Goal: Check status: Check status

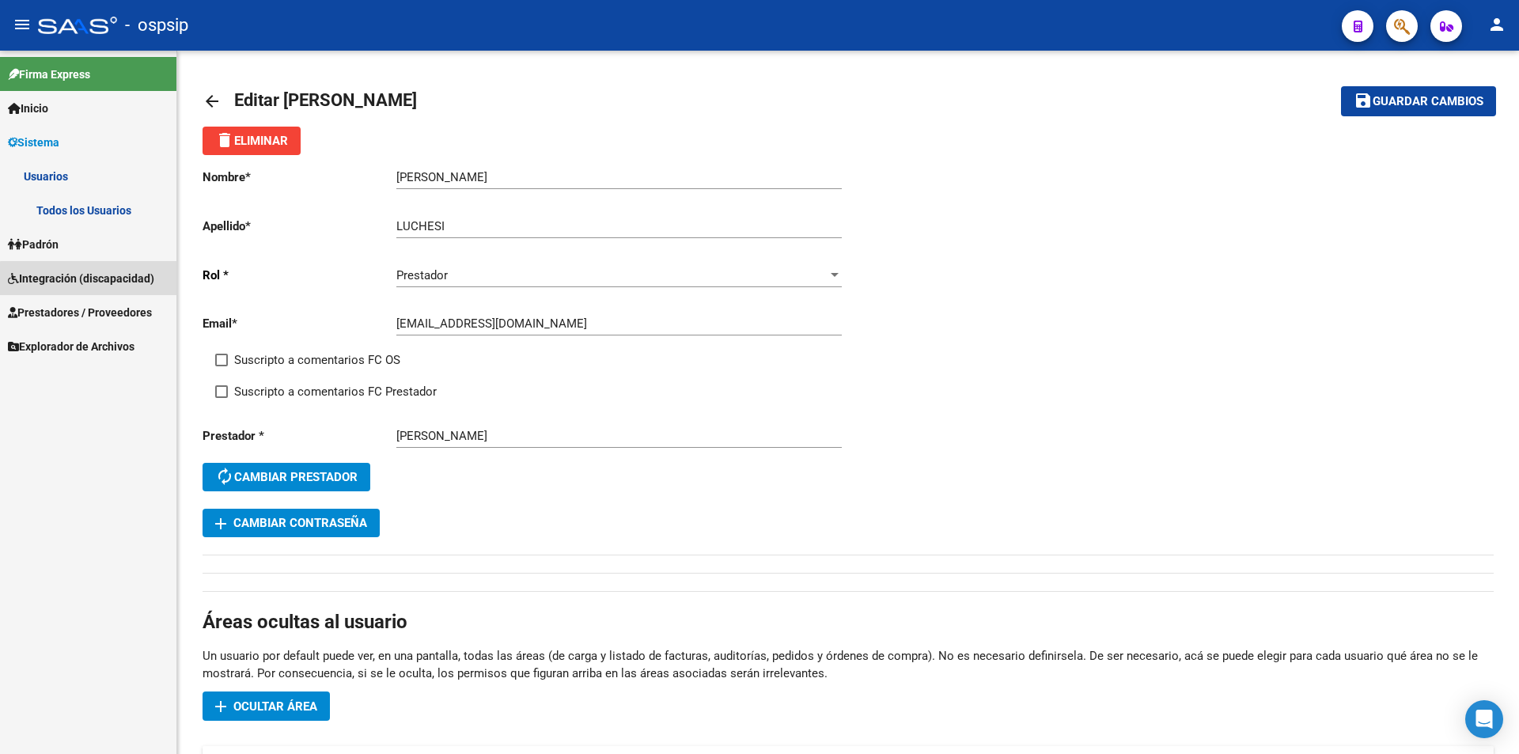
click at [89, 286] on span "Integración (discapacidad)" at bounding box center [81, 278] width 146 height 17
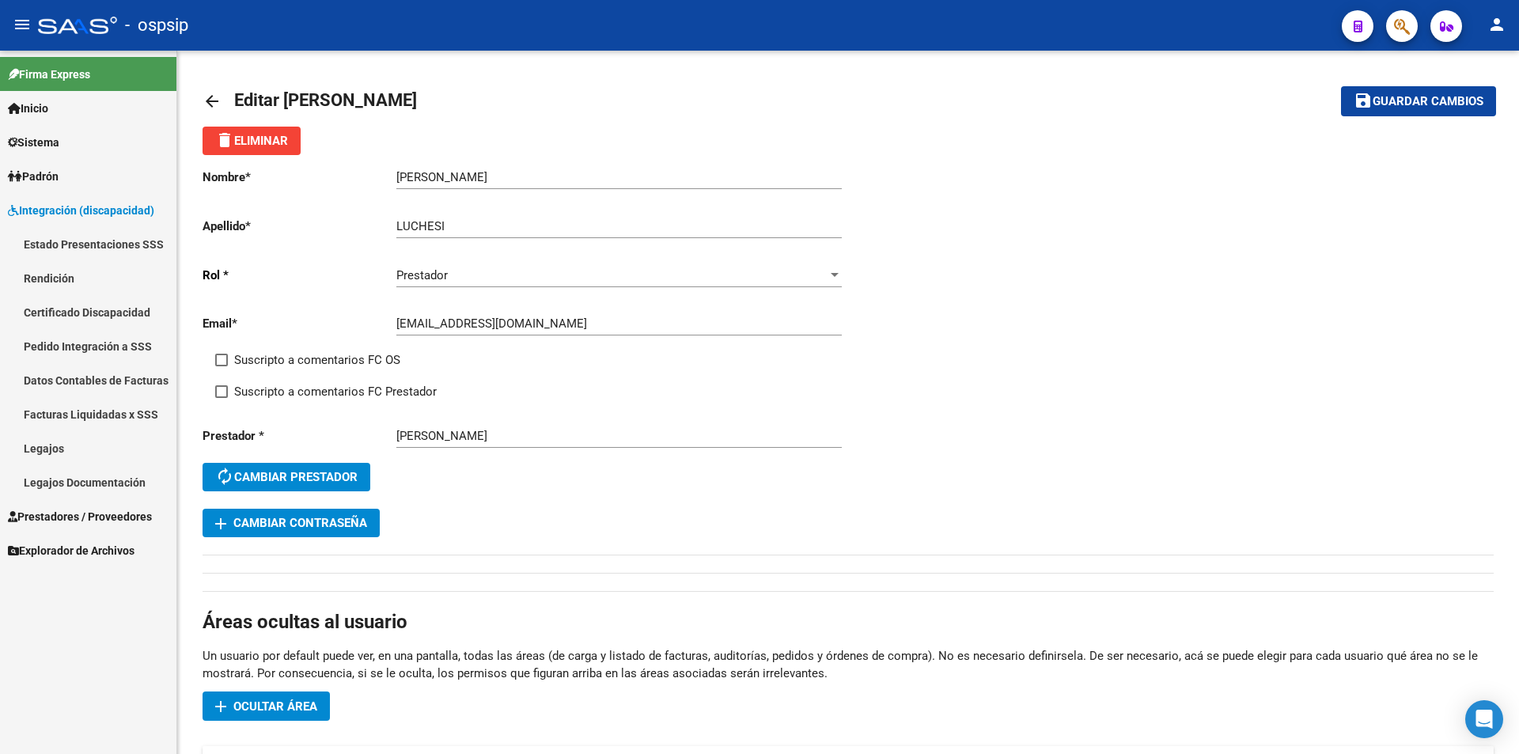
click at [74, 509] on span "Prestadores / Proveedores" at bounding box center [80, 516] width 144 height 17
click at [80, 279] on link "Facturas - Listado/Carga" at bounding box center [88, 278] width 176 height 34
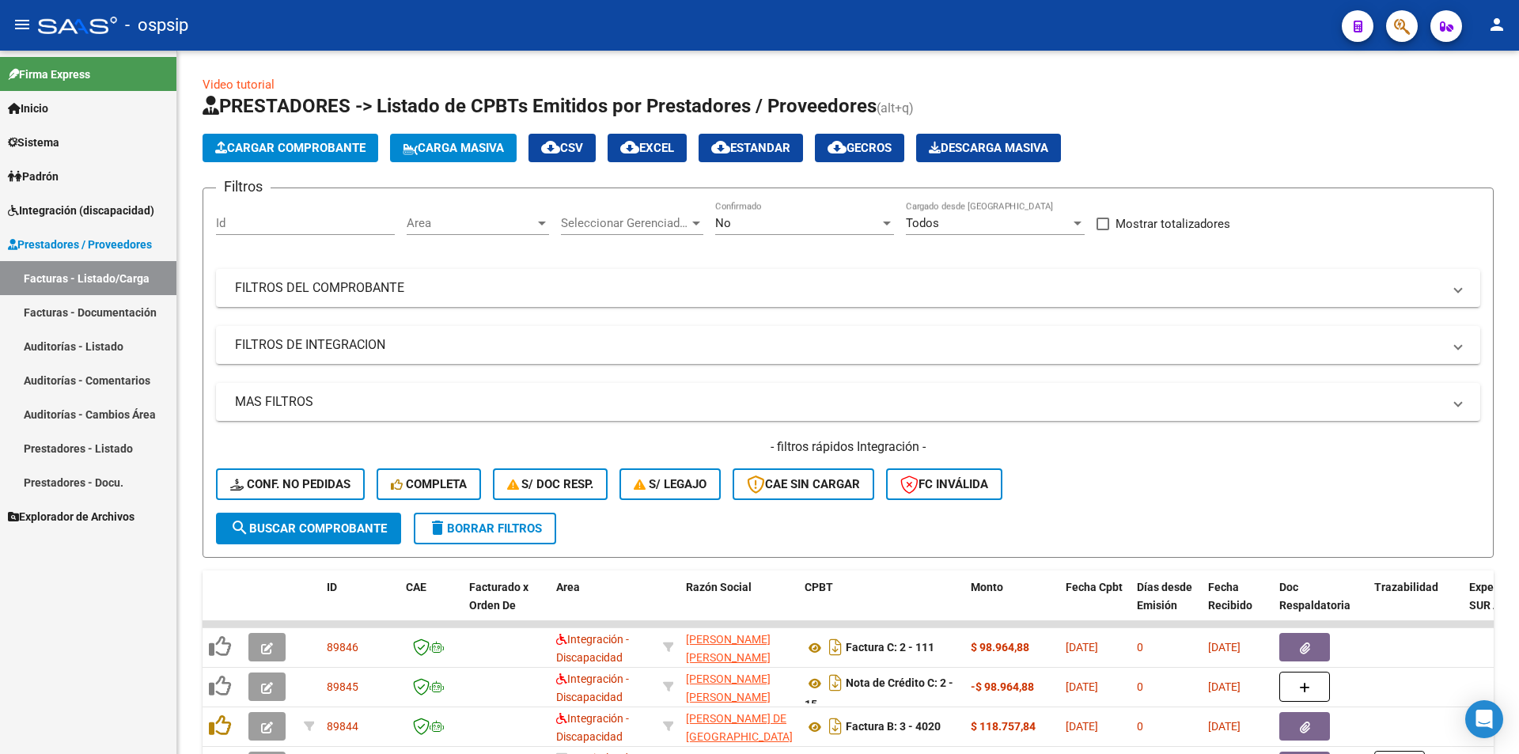
click at [106, 212] on span "Integración (discapacidad)" at bounding box center [81, 210] width 146 height 17
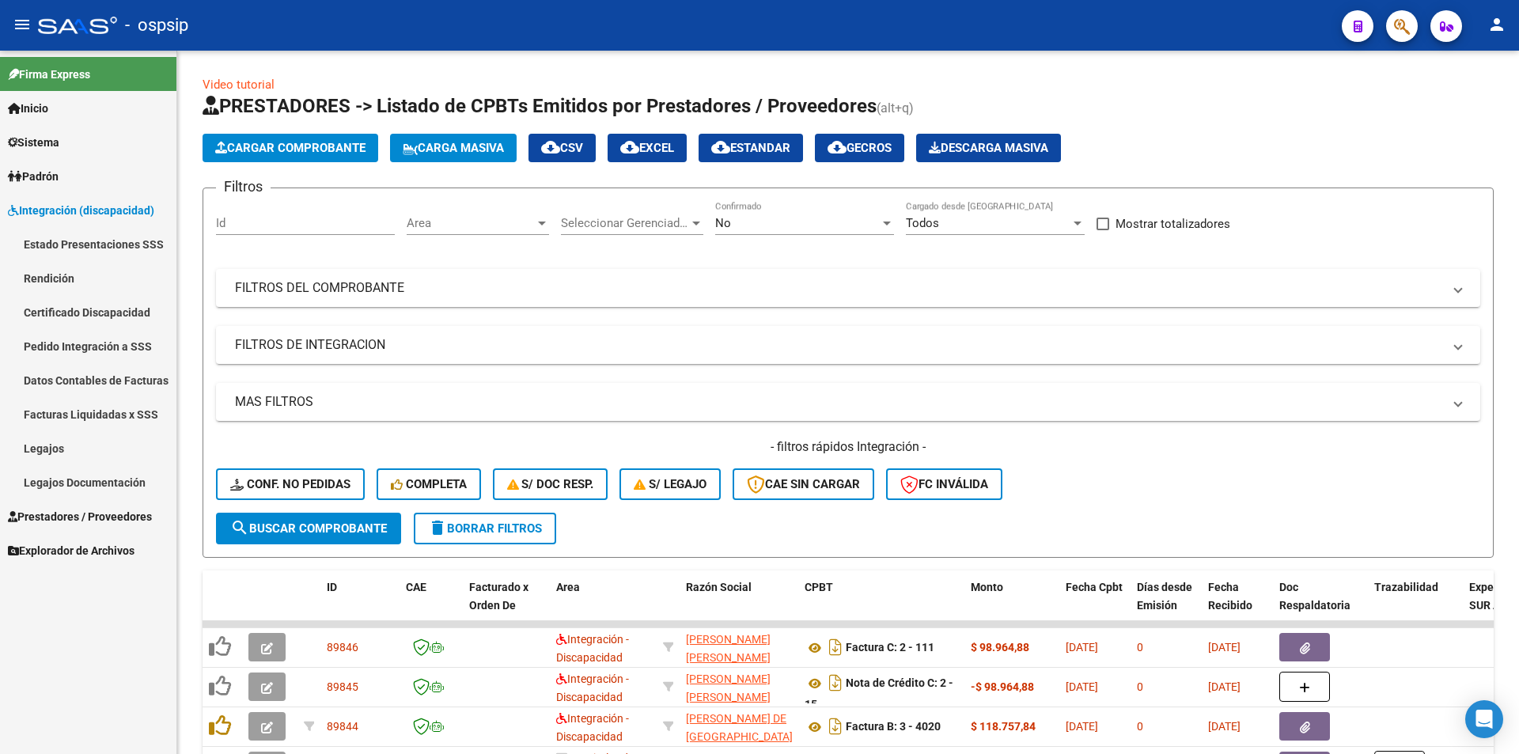
click at [119, 241] on link "Estado Presentaciones SSS" at bounding box center [88, 244] width 176 height 34
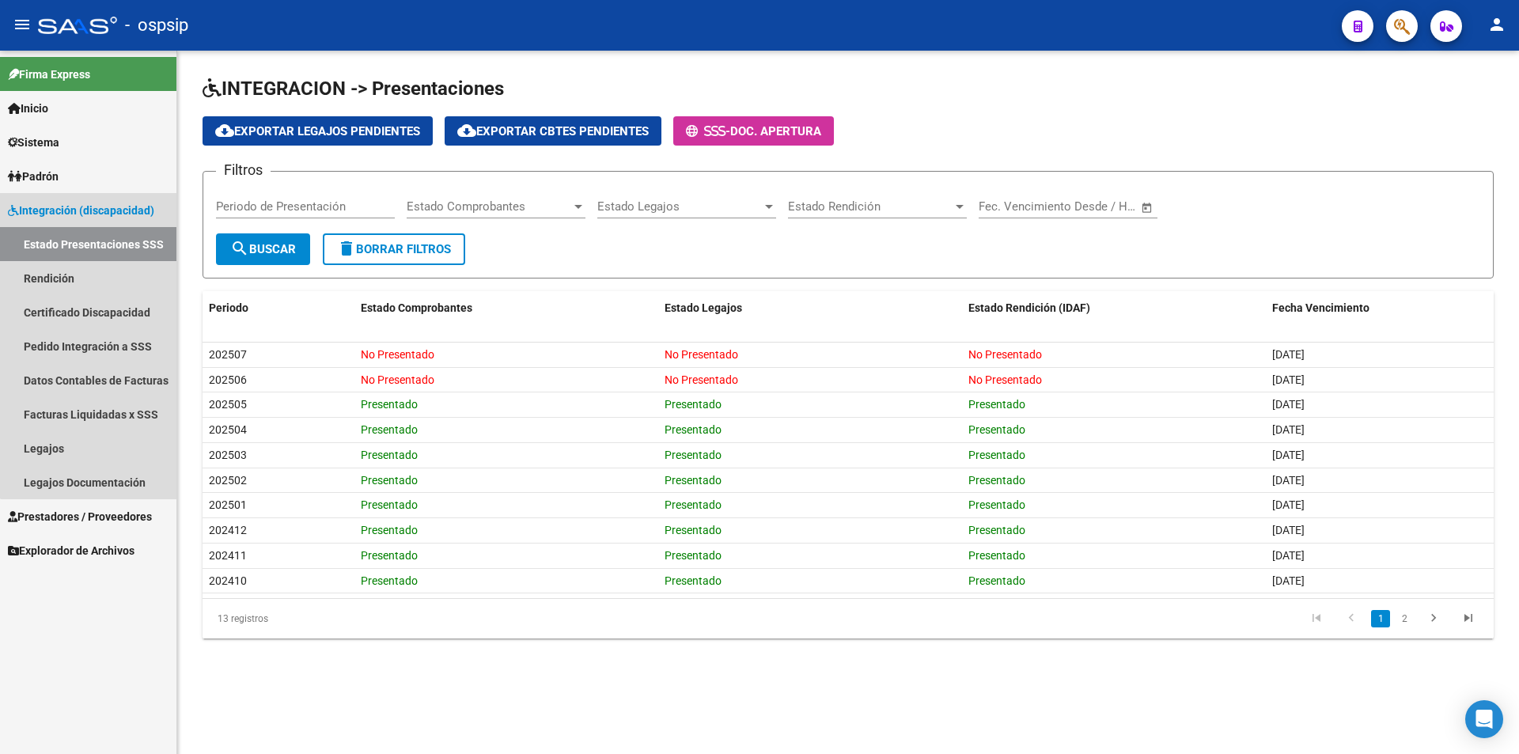
click at [113, 215] on span "Integración (discapacidad)" at bounding box center [81, 210] width 146 height 17
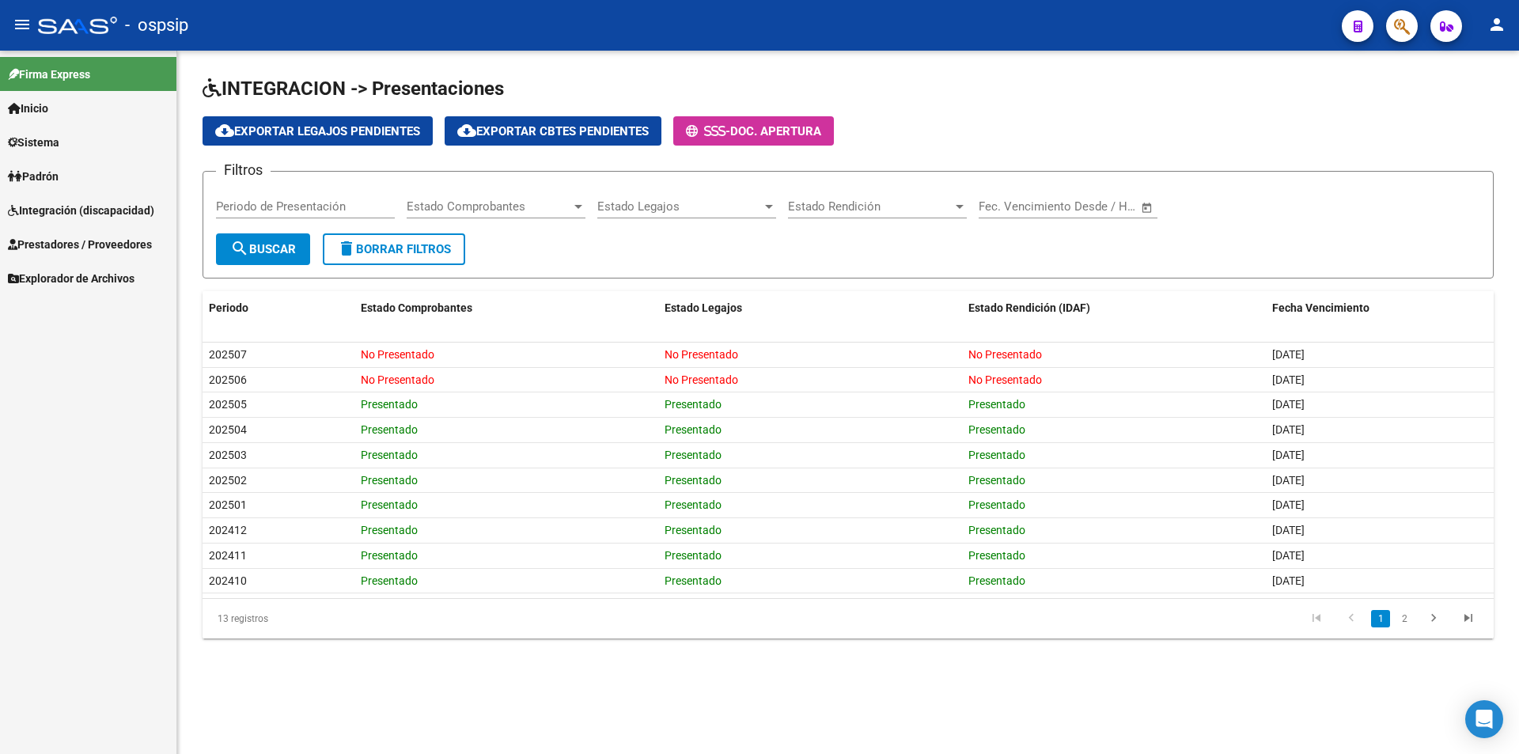
click at [112, 218] on span "Integración (discapacidad)" at bounding box center [81, 210] width 146 height 17
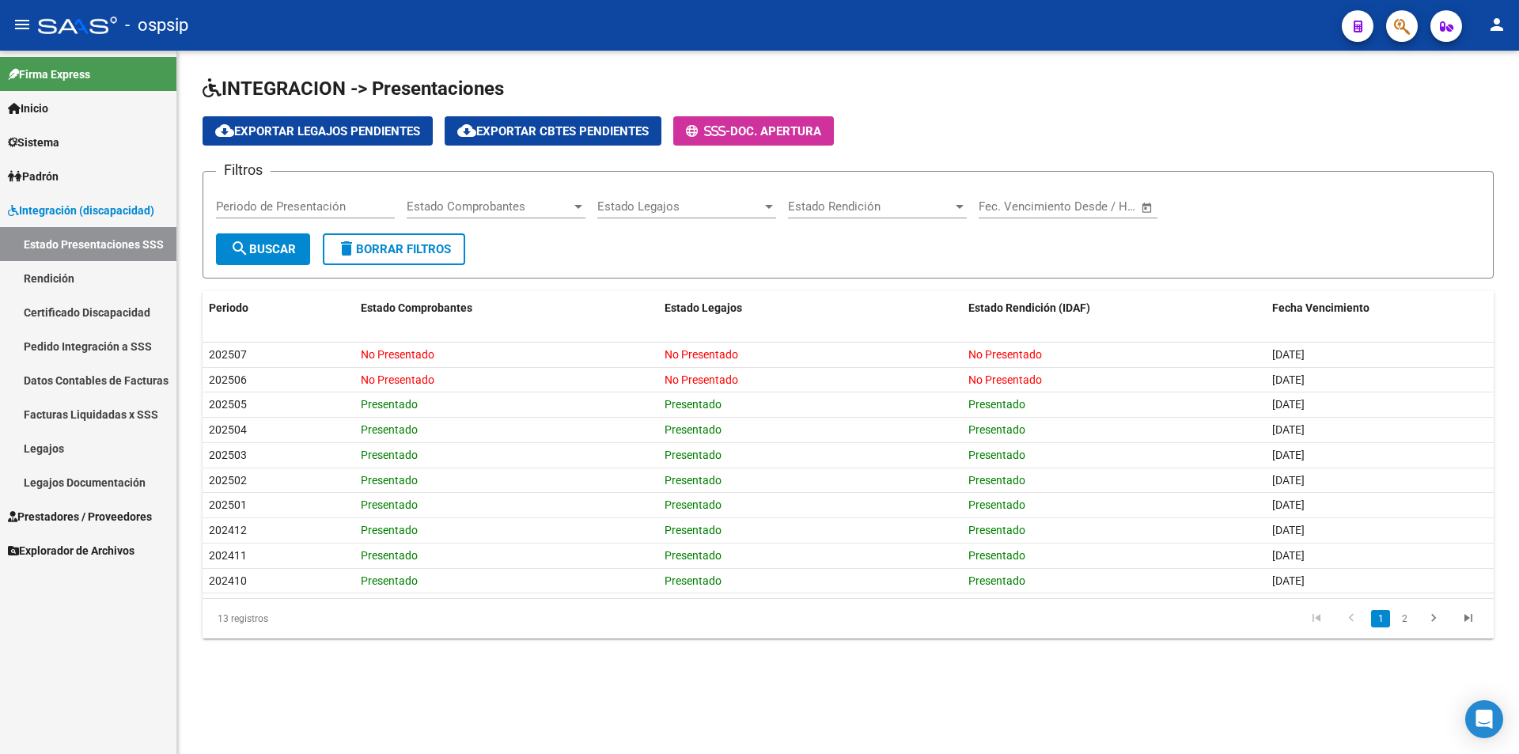
click at [112, 250] on link "Estado Presentaciones SSS" at bounding box center [88, 244] width 176 height 34
click at [126, 516] on span "Prestadores / Proveedores" at bounding box center [80, 516] width 144 height 17
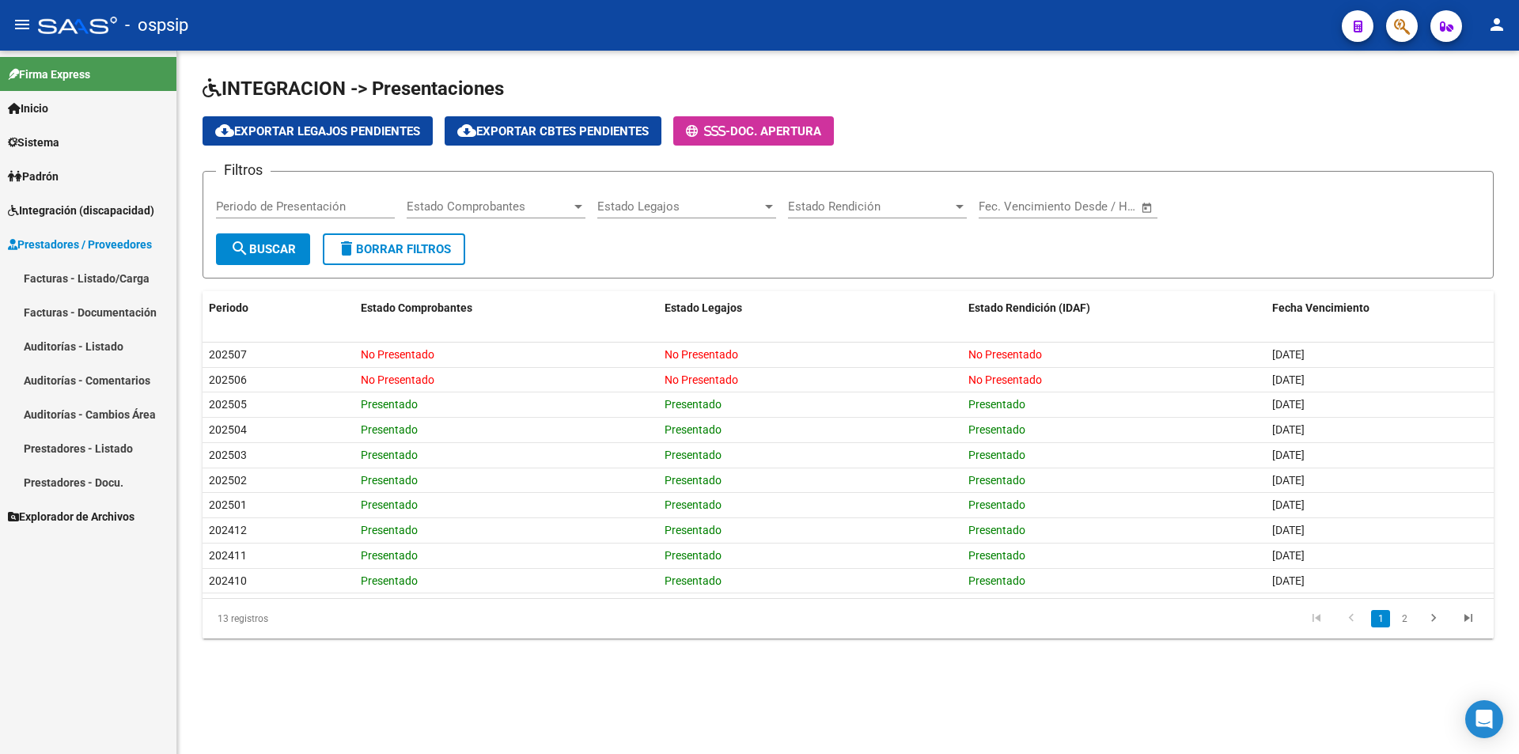
click at [133, 272] on link "Facturas - Listado/Carga" at bounding box center [88, 278] width 176 height 34
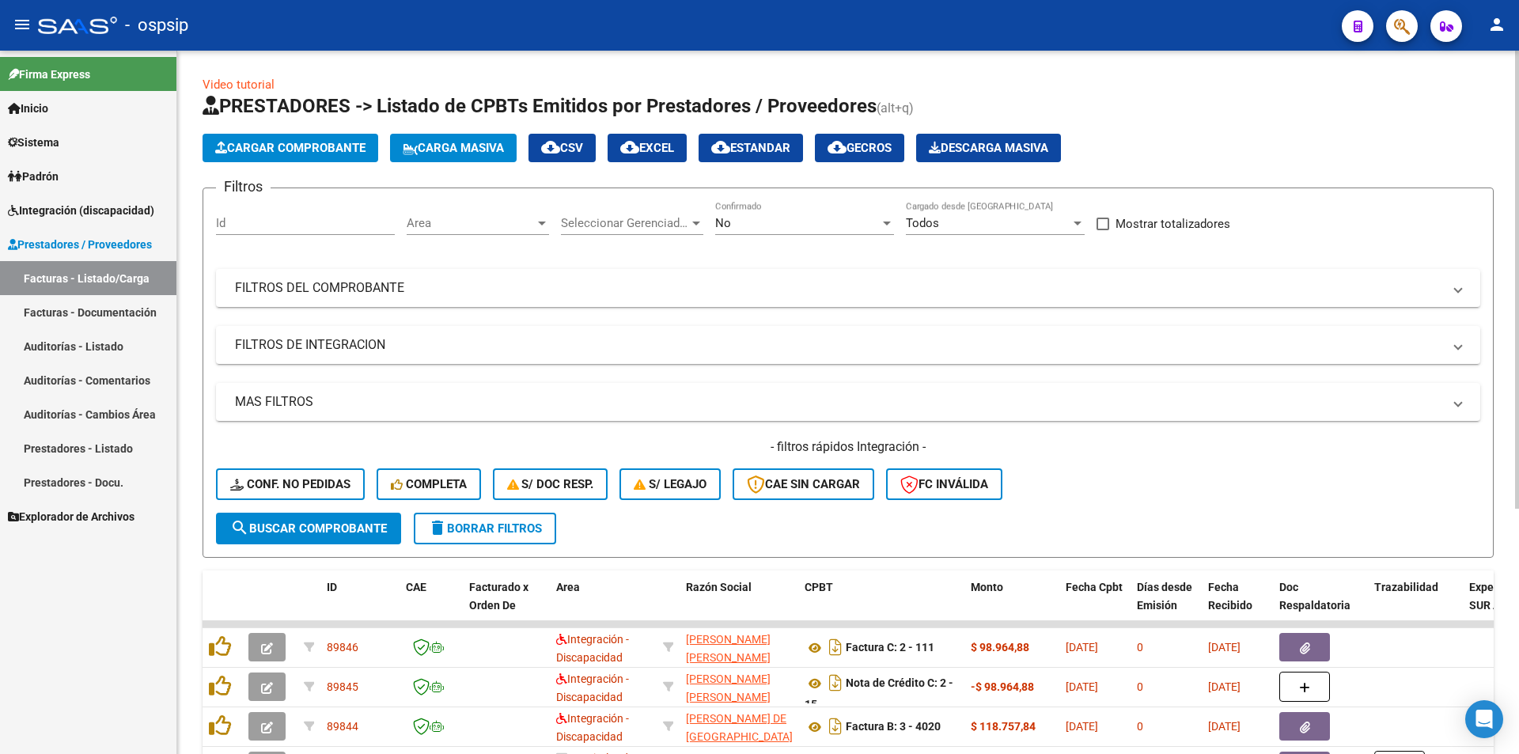
click at [764, 225] on div "No" at bounding box center [797, 223] width 165 height 14
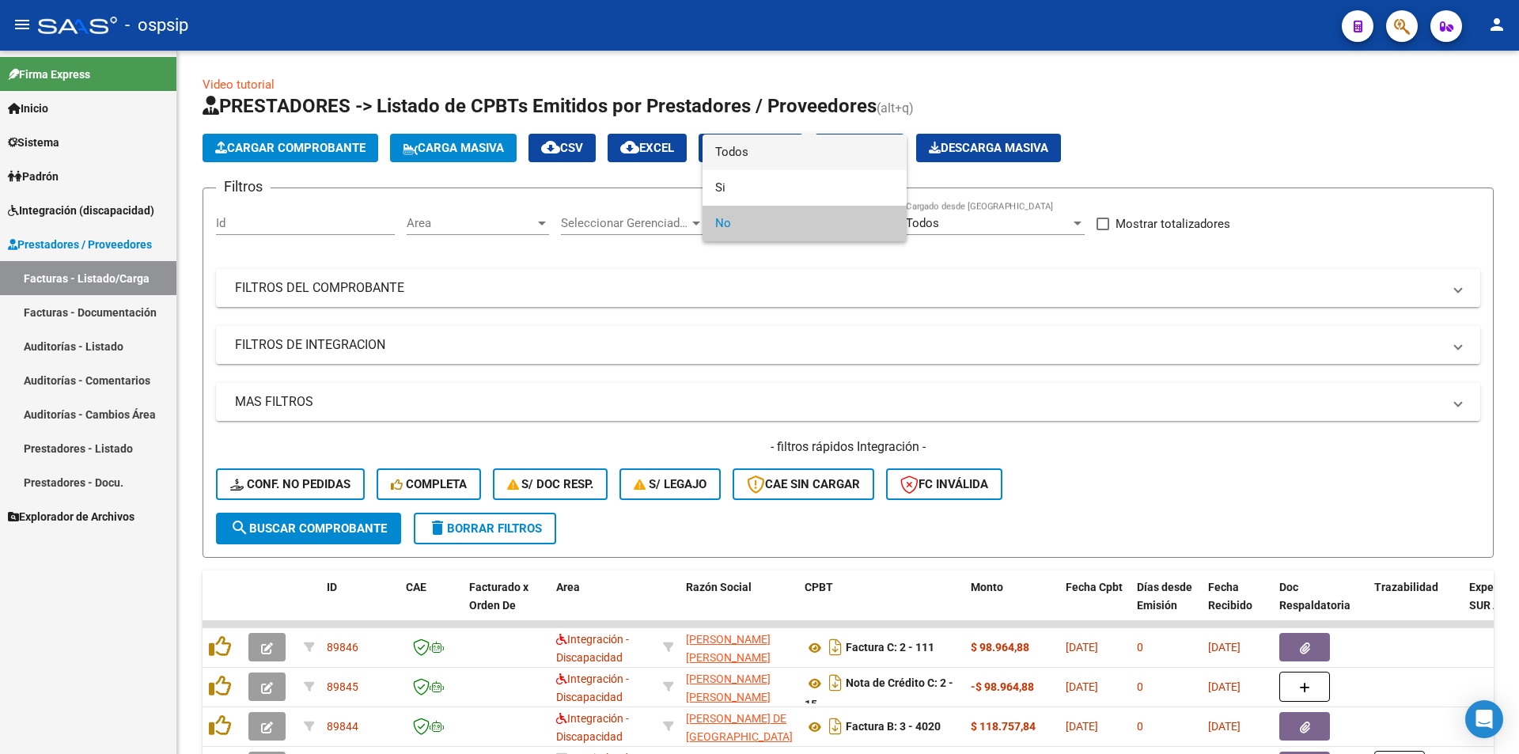
click at [740, 159] on span "Todos" at bounding box center [804, 152] width 179 height 36
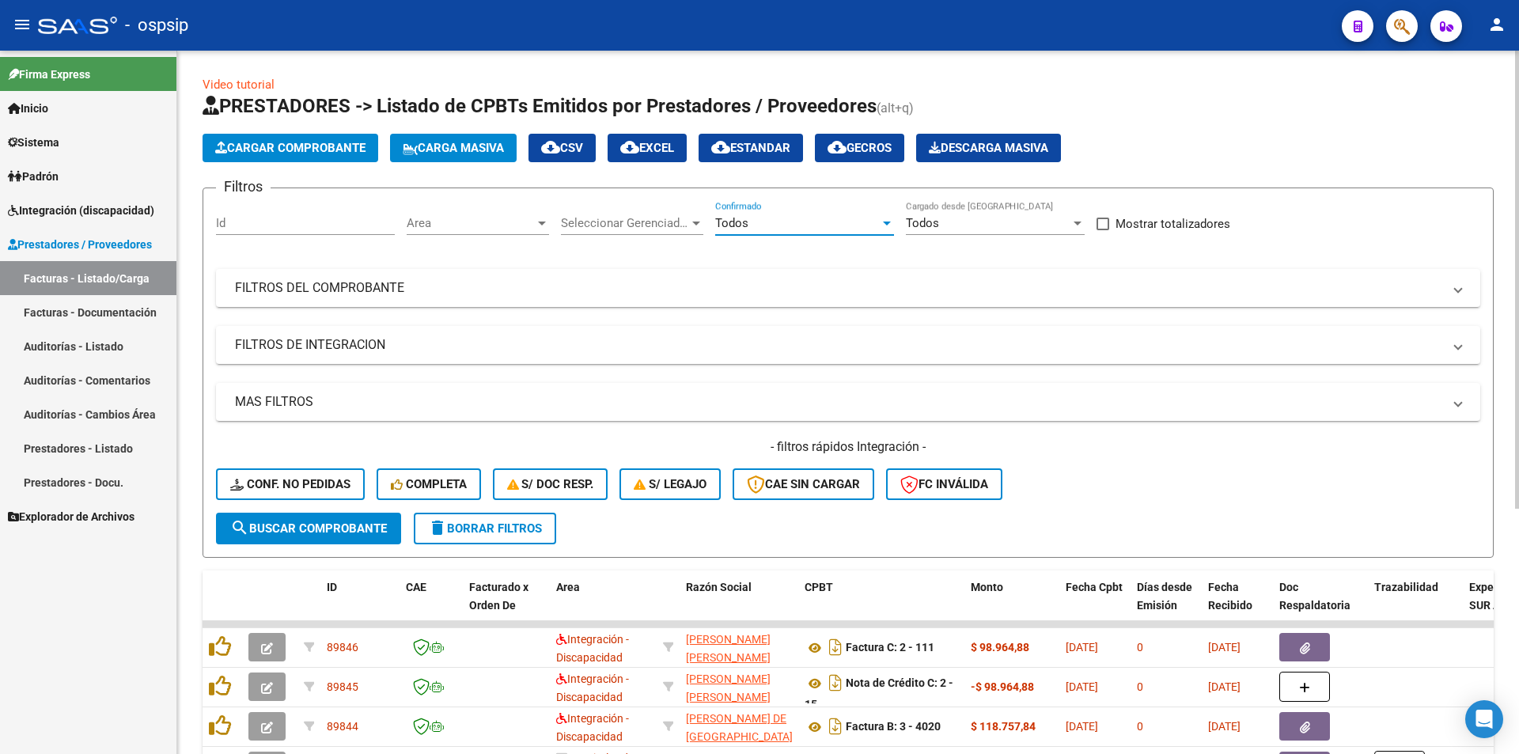
click at [346, 522] on span "search Buscar Comprobante" at bounding box center [308, 528] width 157 height 14
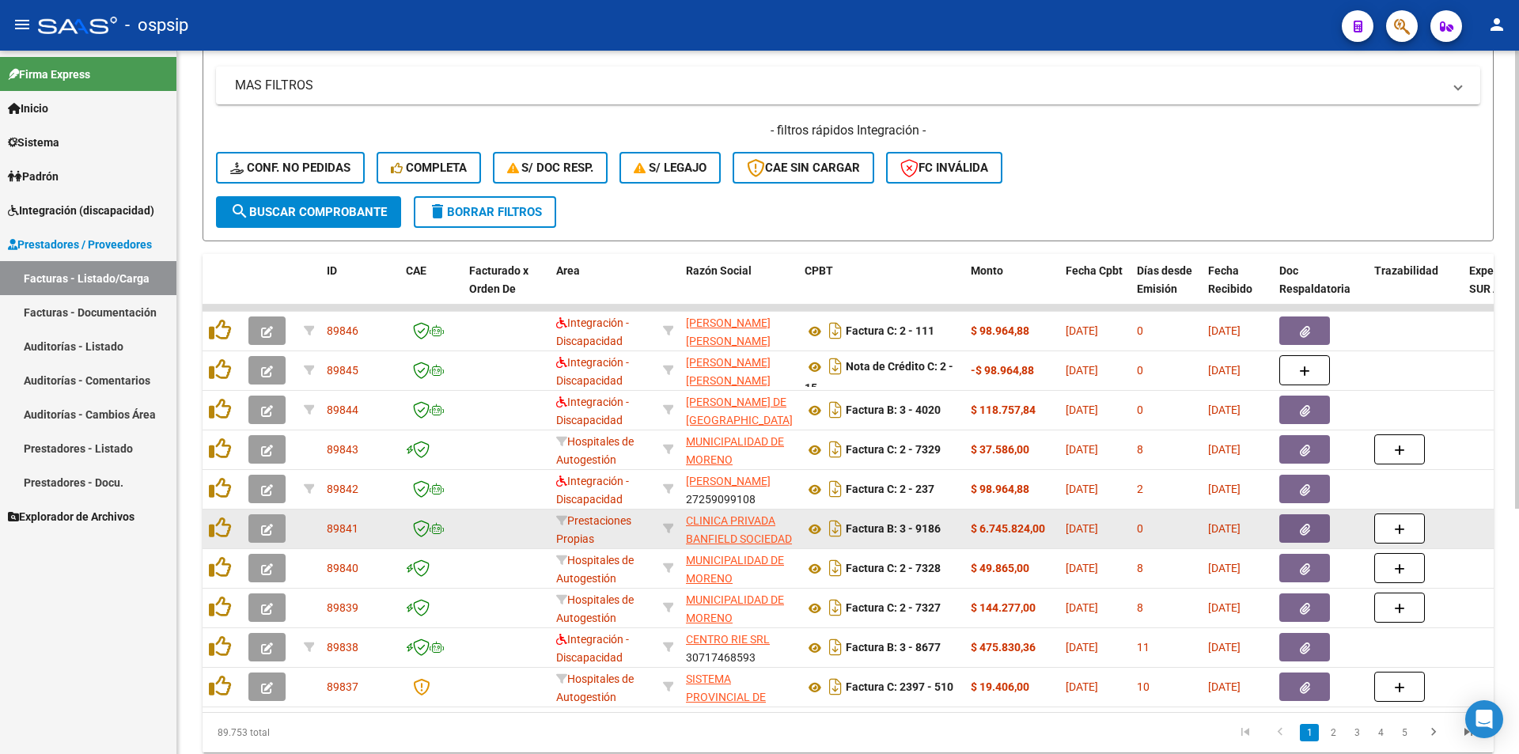
scroll to position [377, 0]
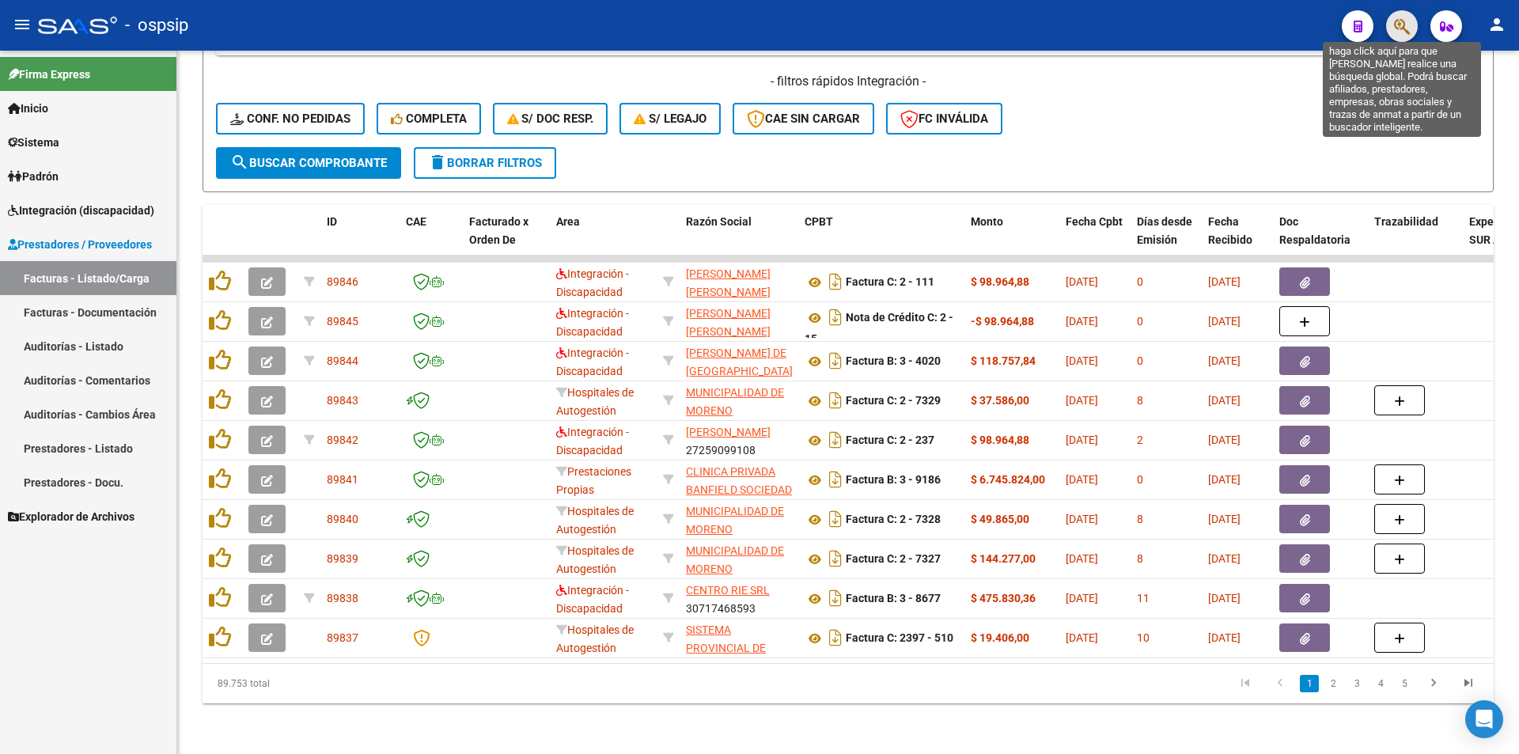
click at [1400, 28] on icon "button" at bounding box center [1402, 26] width 16 height 18
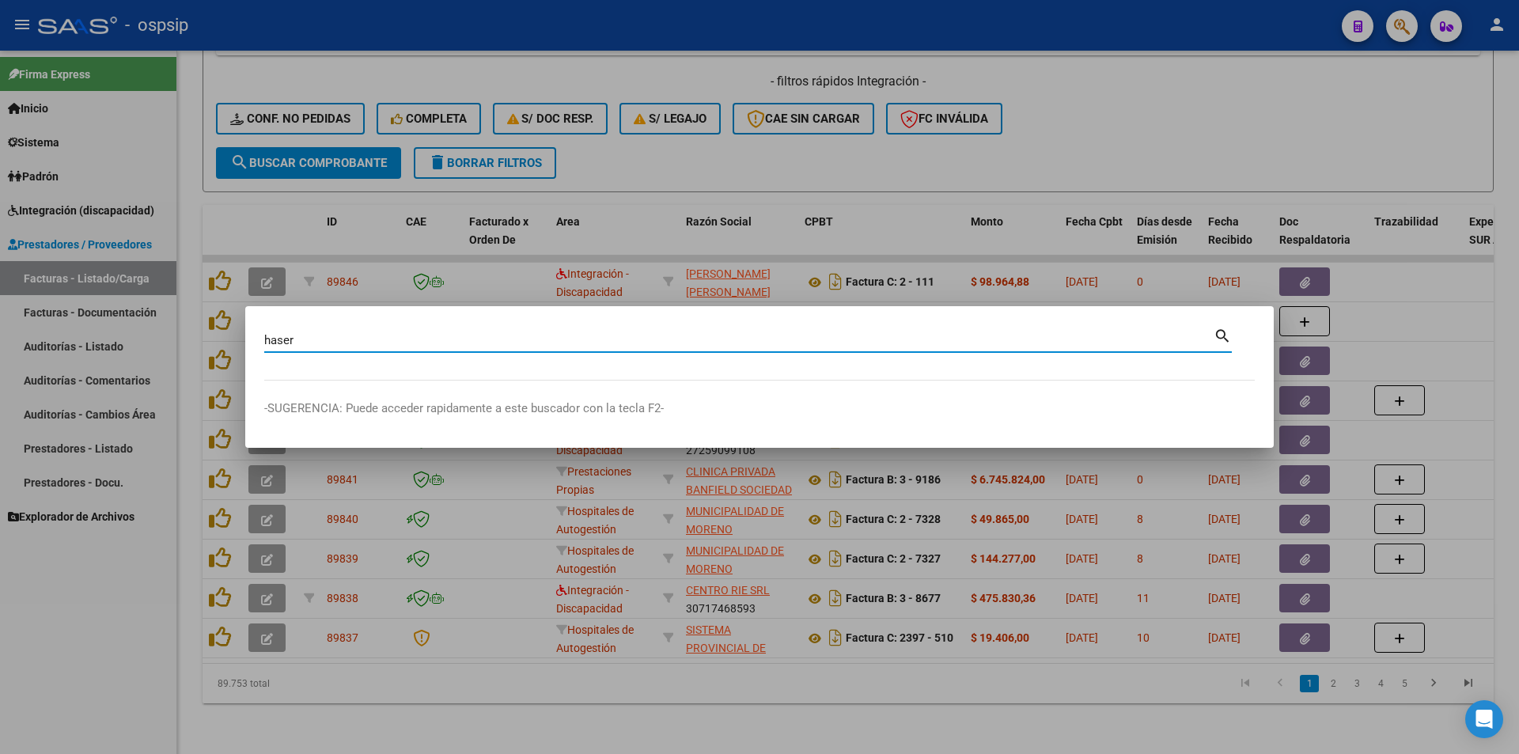
type input "haser"
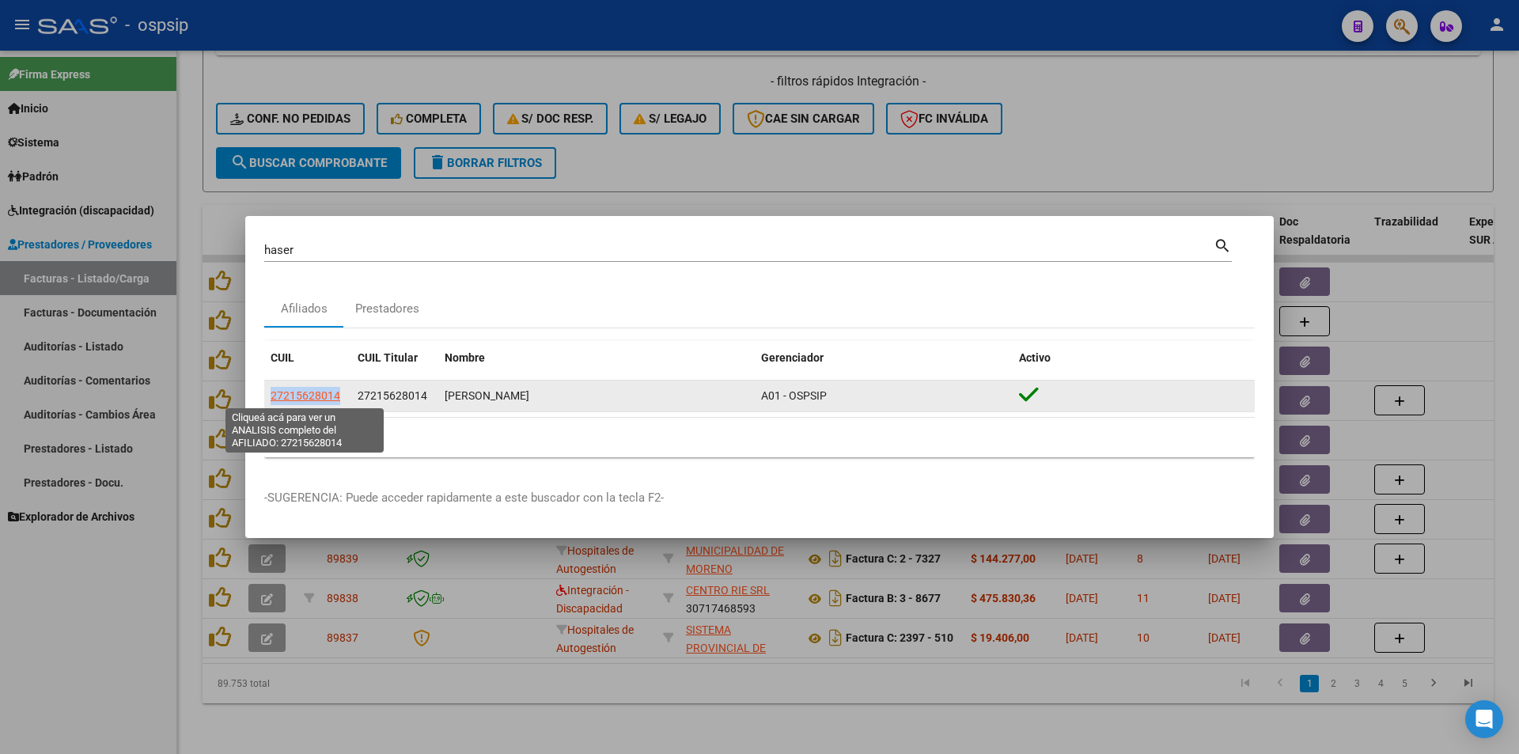
drag, startPoint x: 342, startPoint y: 395, endPoint x: 270, endPoint y: 396, distance: 71.2
click at [270, 396] on div "27215628014" at bounding box center [307, 396] width 74 height 18
copy span "27215628014"
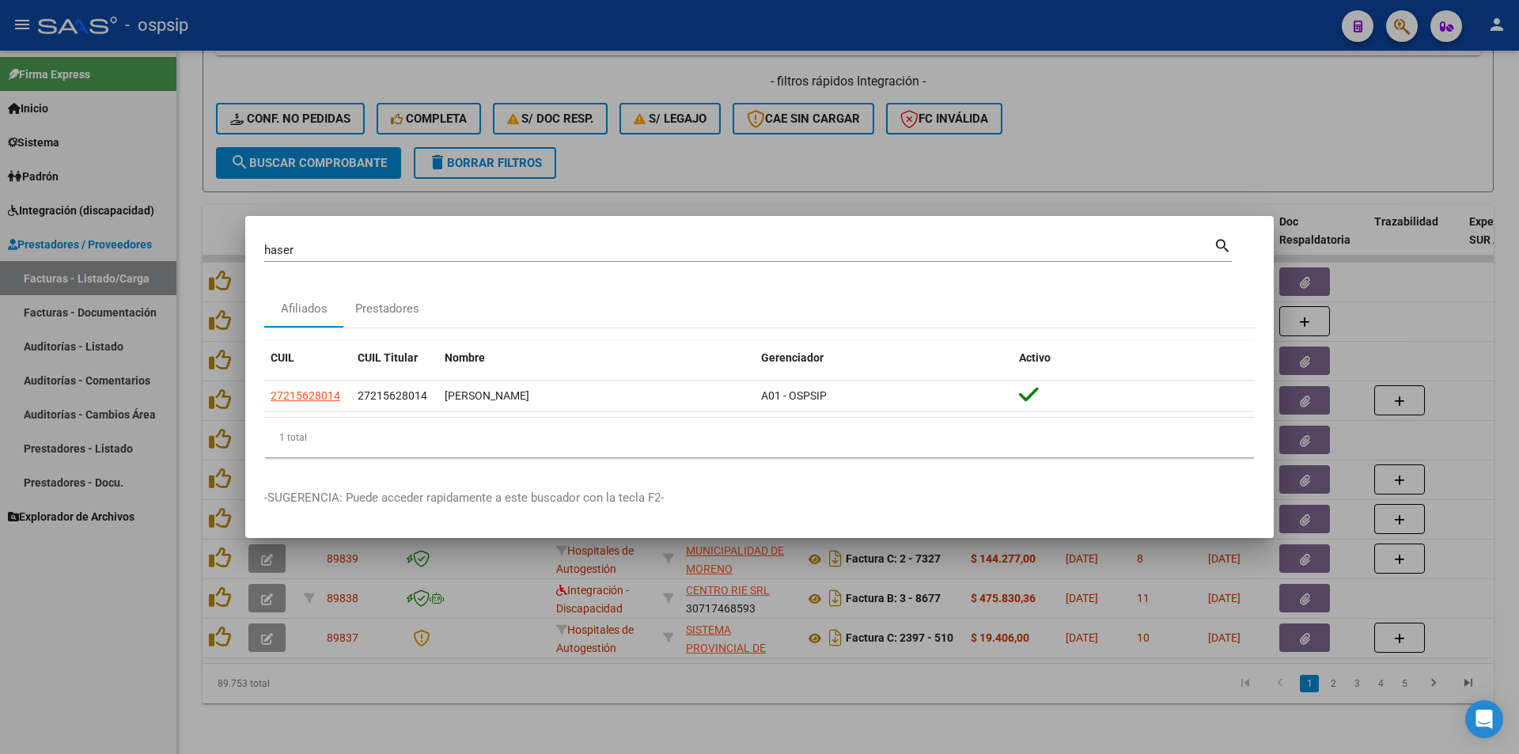
click at [391, 199] on div at bounding box center [759, 377] width 1519 height 754
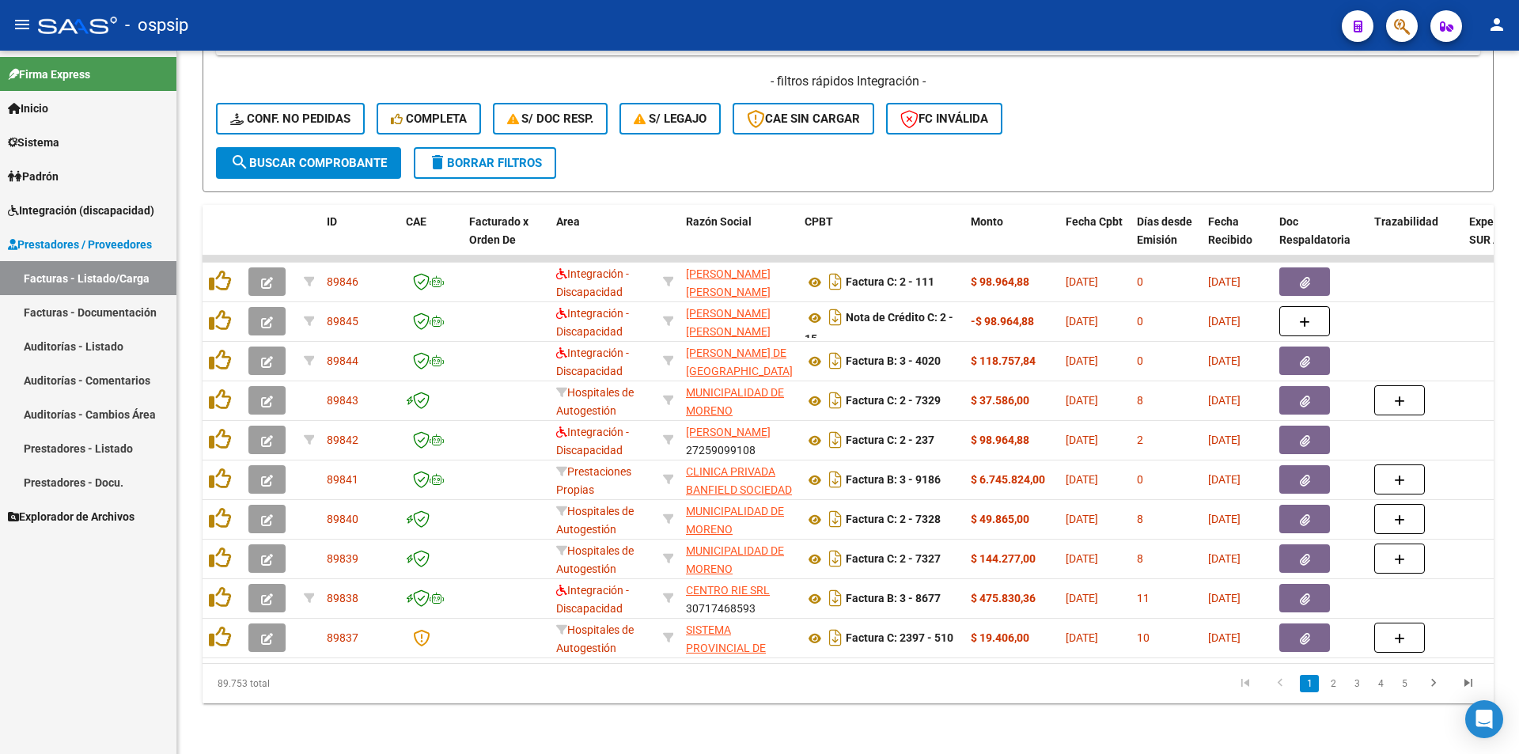
click at [391, 205] on datatable-header-cell "ID" at bounding box center [359, 240] width 79 height 70
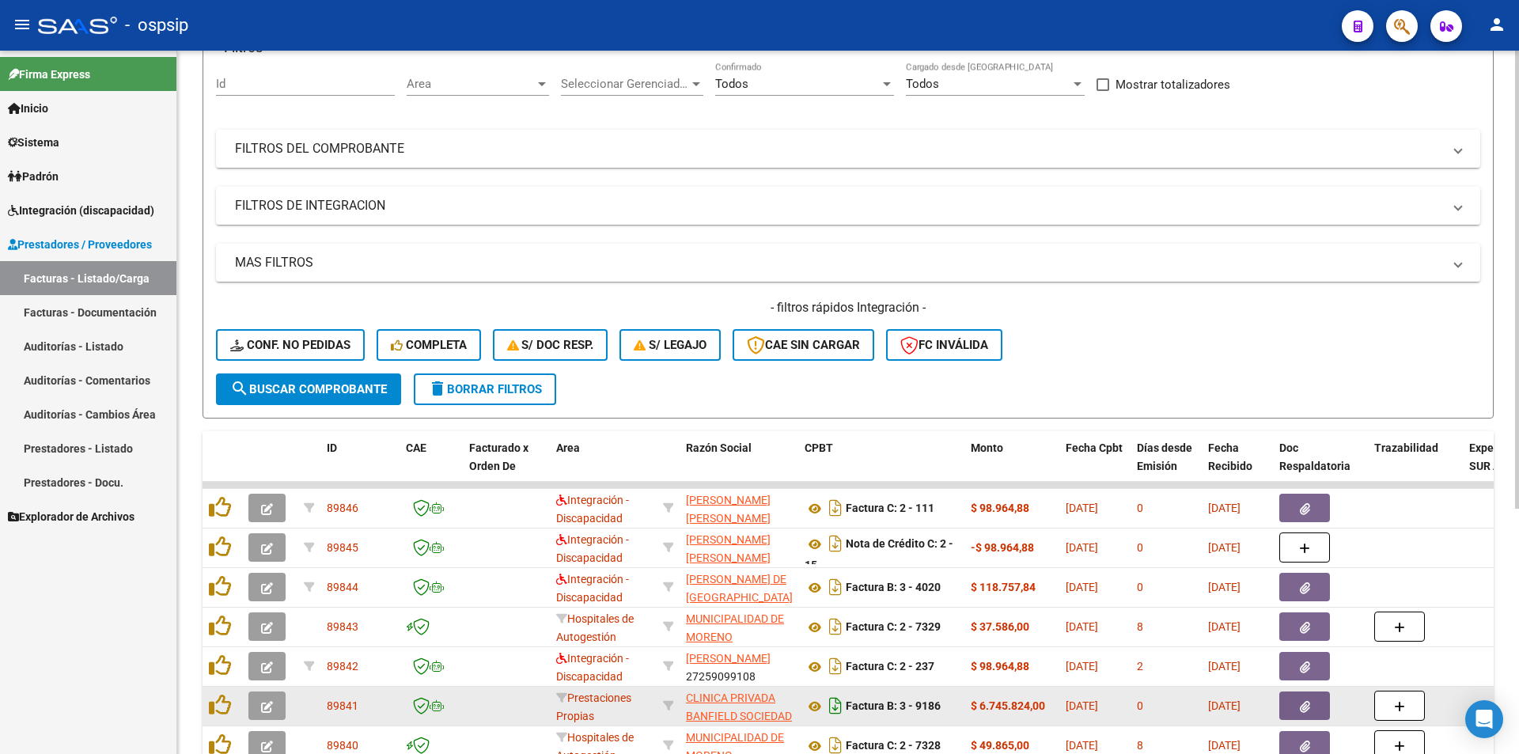
scroll to position [0, 0]
